Goal: Find specific page/section

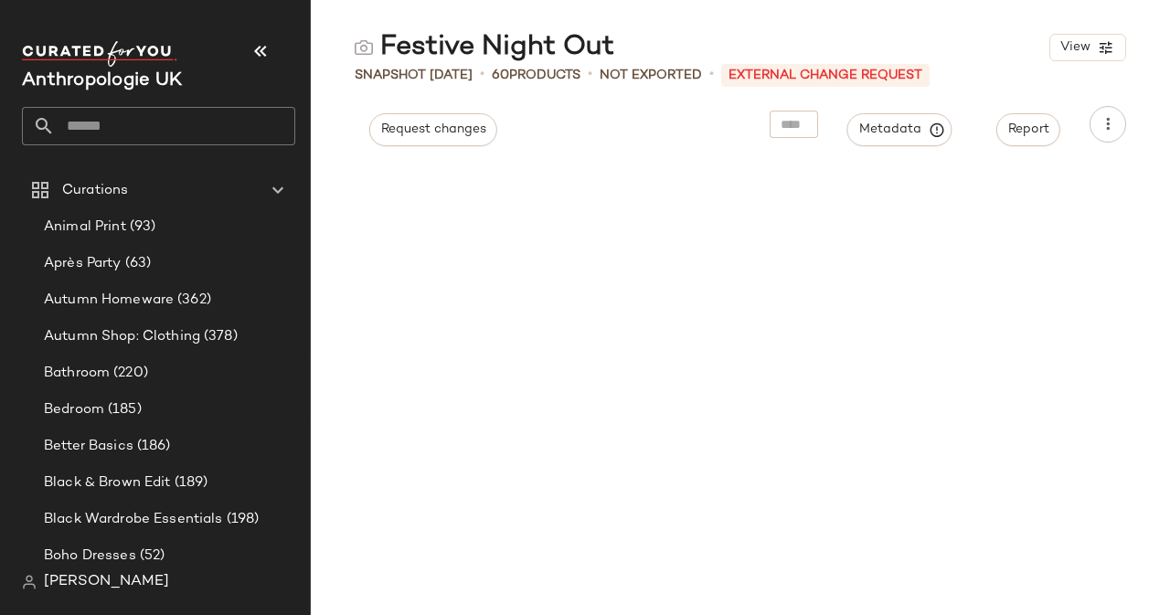
scroll to position [1854, 0]
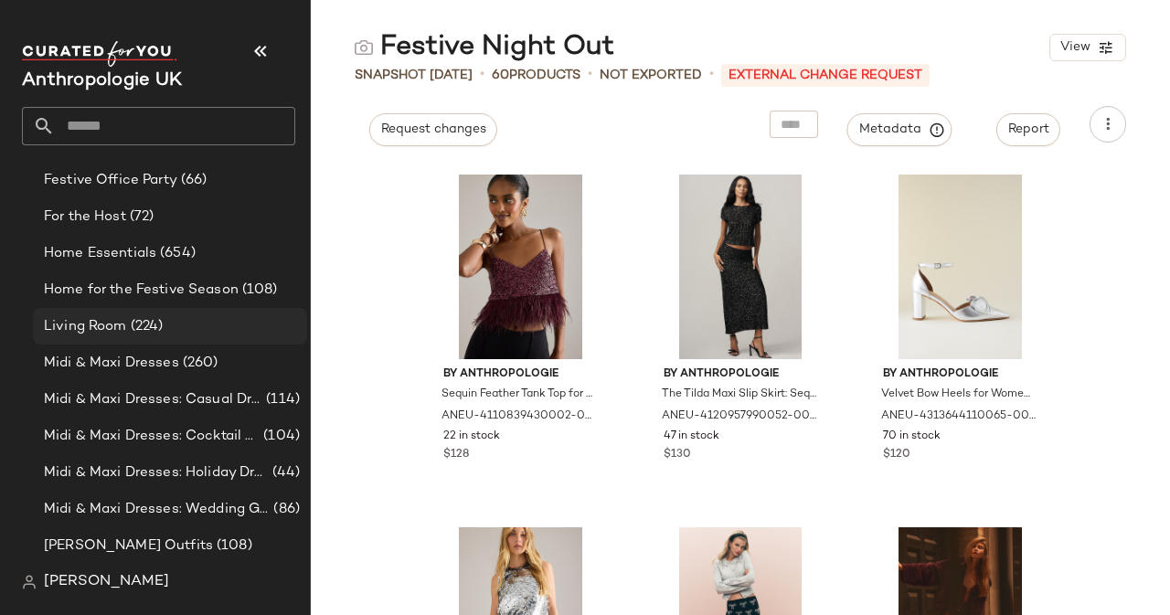
scroll to position [759, 0]
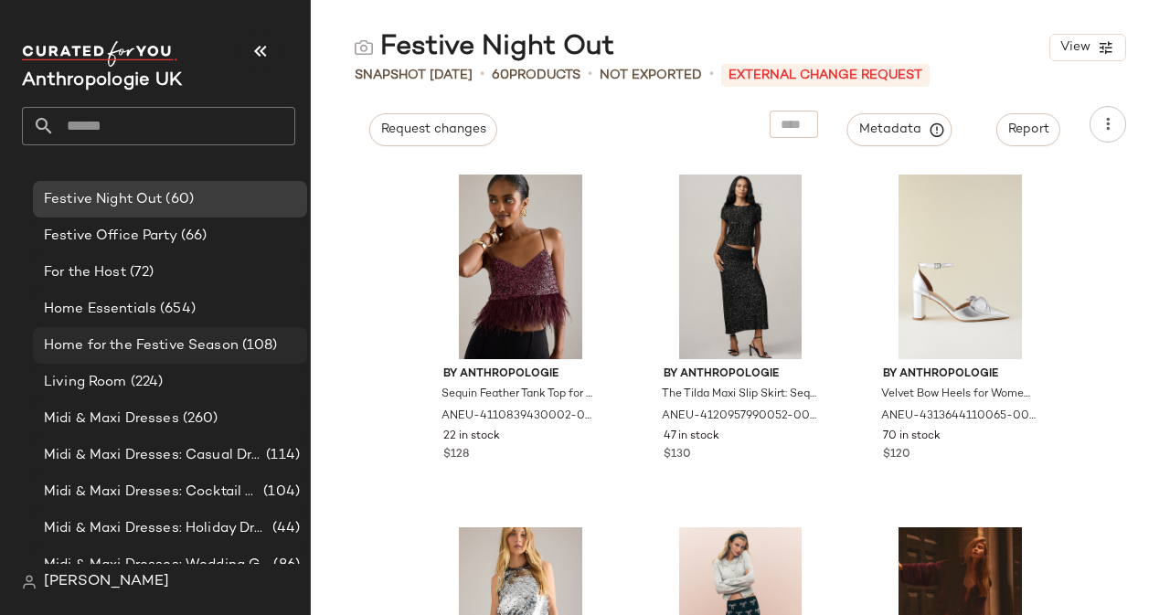
click at [207, 335] on span "Home for the Festive Season" at bounding box center [141, 345] width 195 height 21
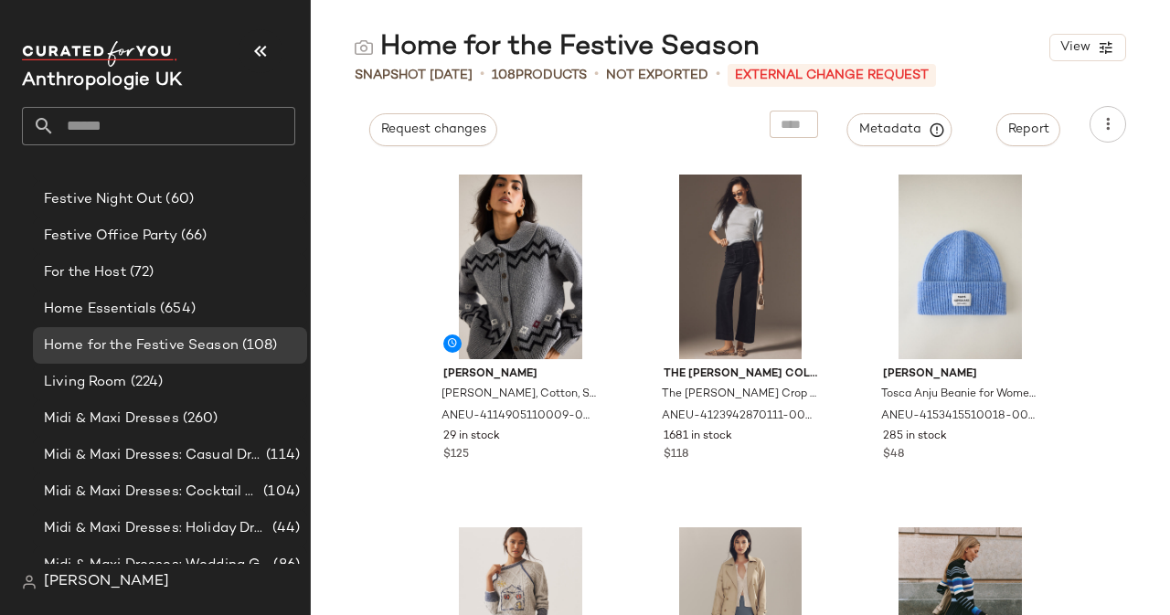
drag, startPoint x: 1163, startPoint y: 145, endPoint x: 1168, endPoint y: 158, distance: 13.6
click at [1168, 158] on div "Home for the Festive Season View Snapshot Sep 22nd • 108 Products • Not Exporte…" at bounding box center [740, 322] width 859 height 586
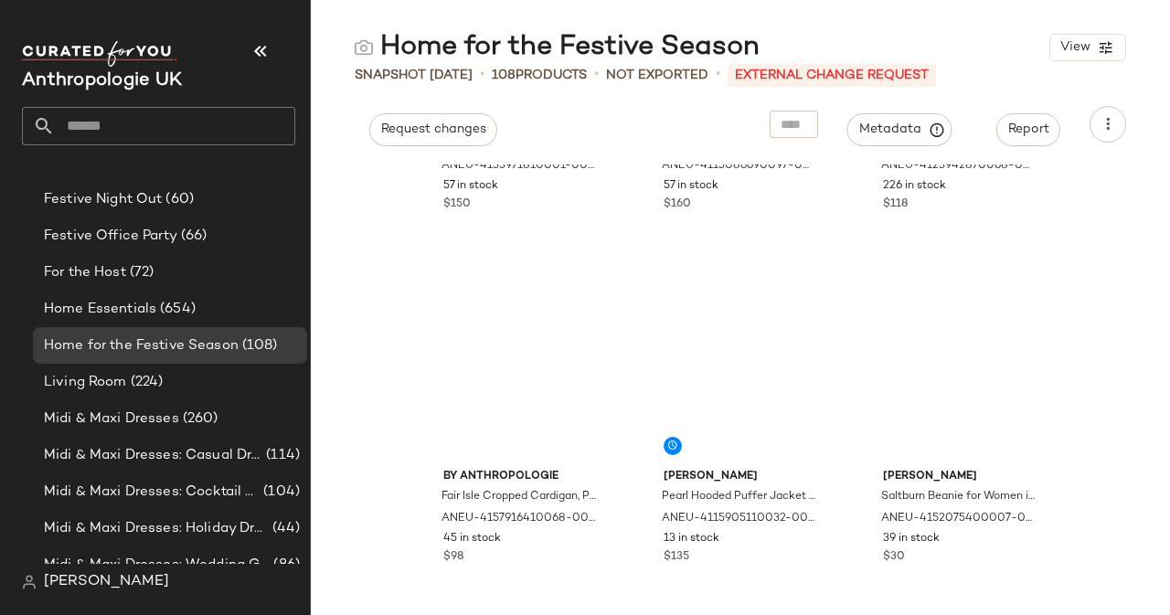
scroll to position [1391, 0]
